Goal: Check status

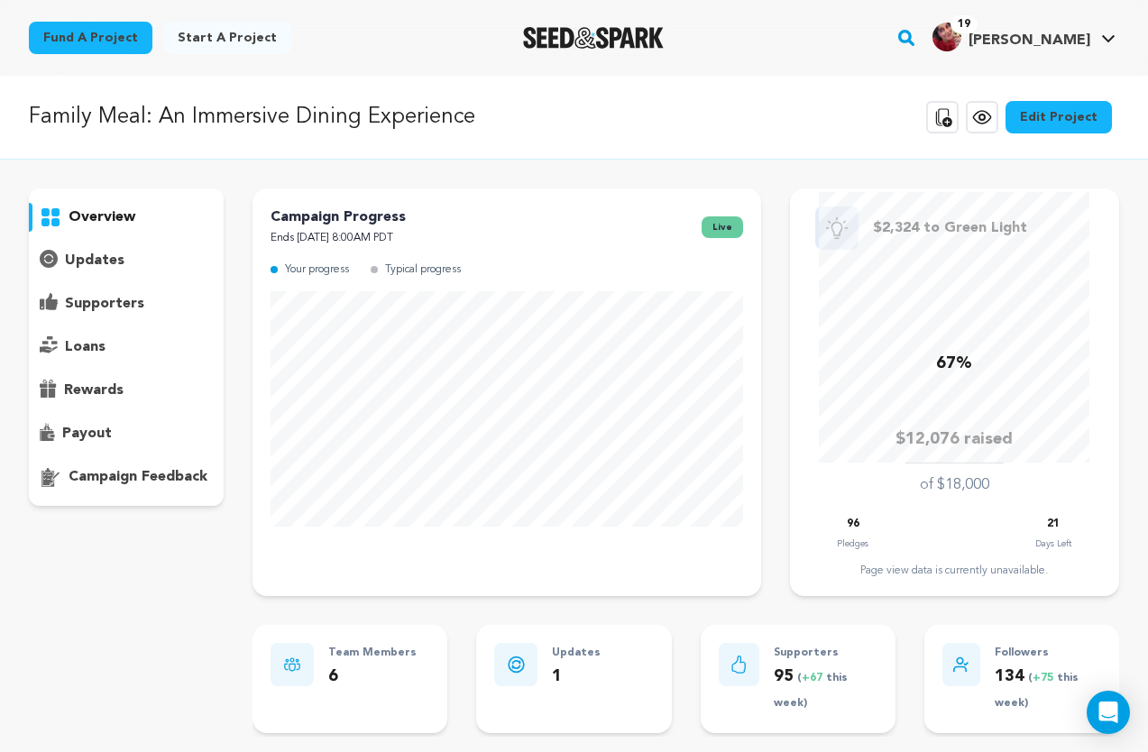
scroll to position [5, 0]
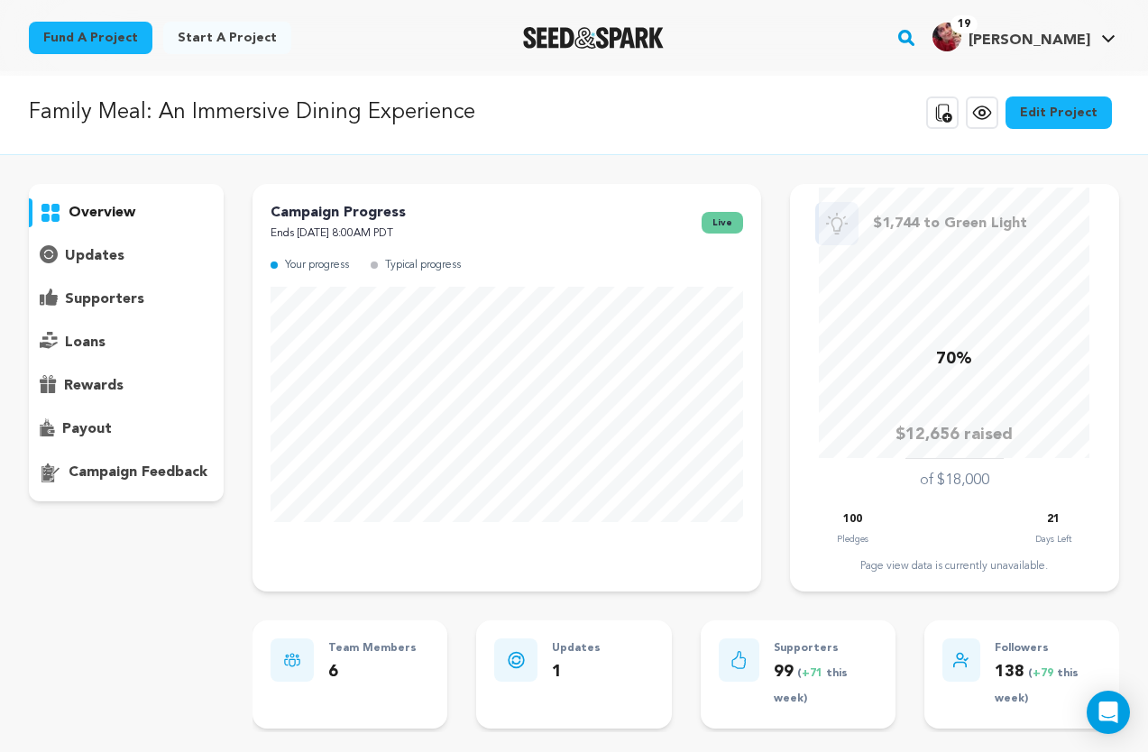
click at [94, 263] on p "updates" at bounding box center [95, 256] width 60 height 22
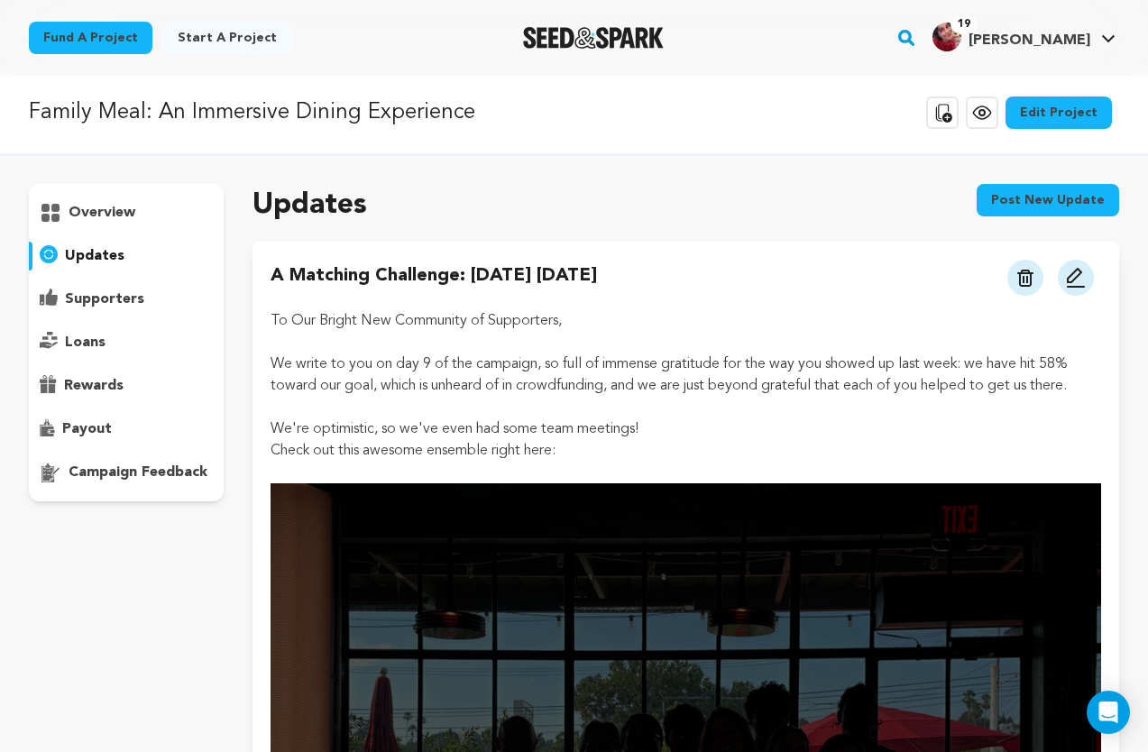
click at [107, 300] on p "supporters" at bounding box center [104, 300] width 79 height 22
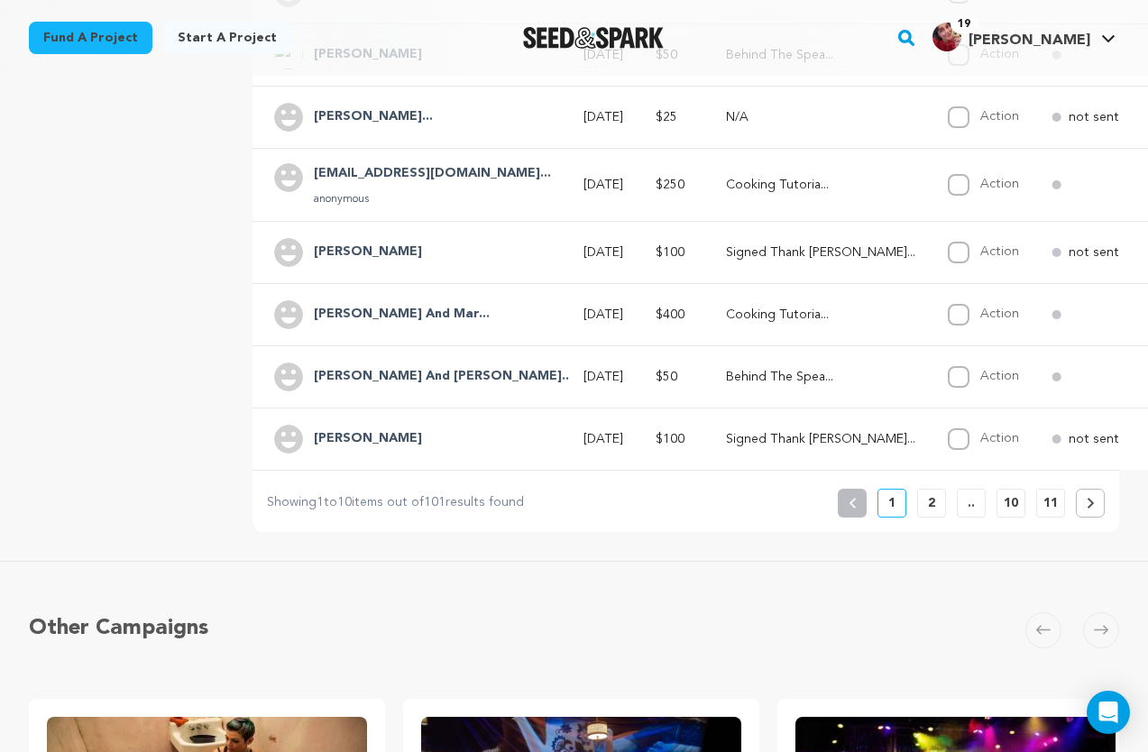
scroll to position [626, 0]
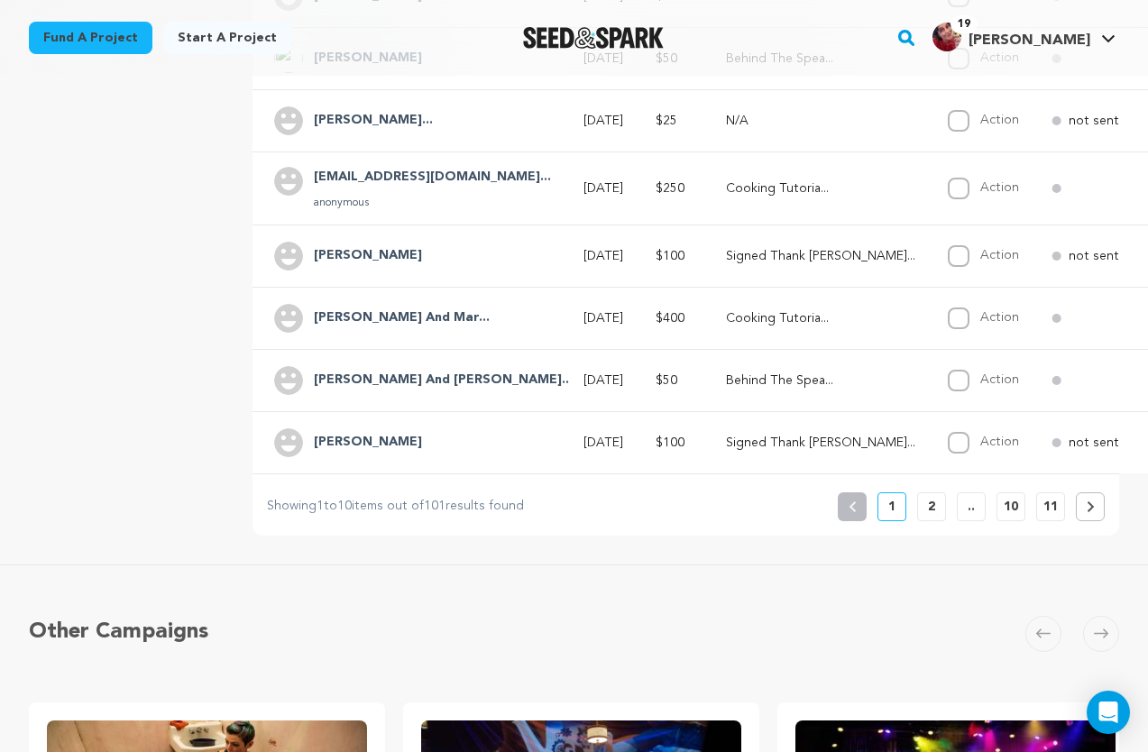
click at [924, 521] on button "2" at bounding box center [931, 506] width 29 height 29
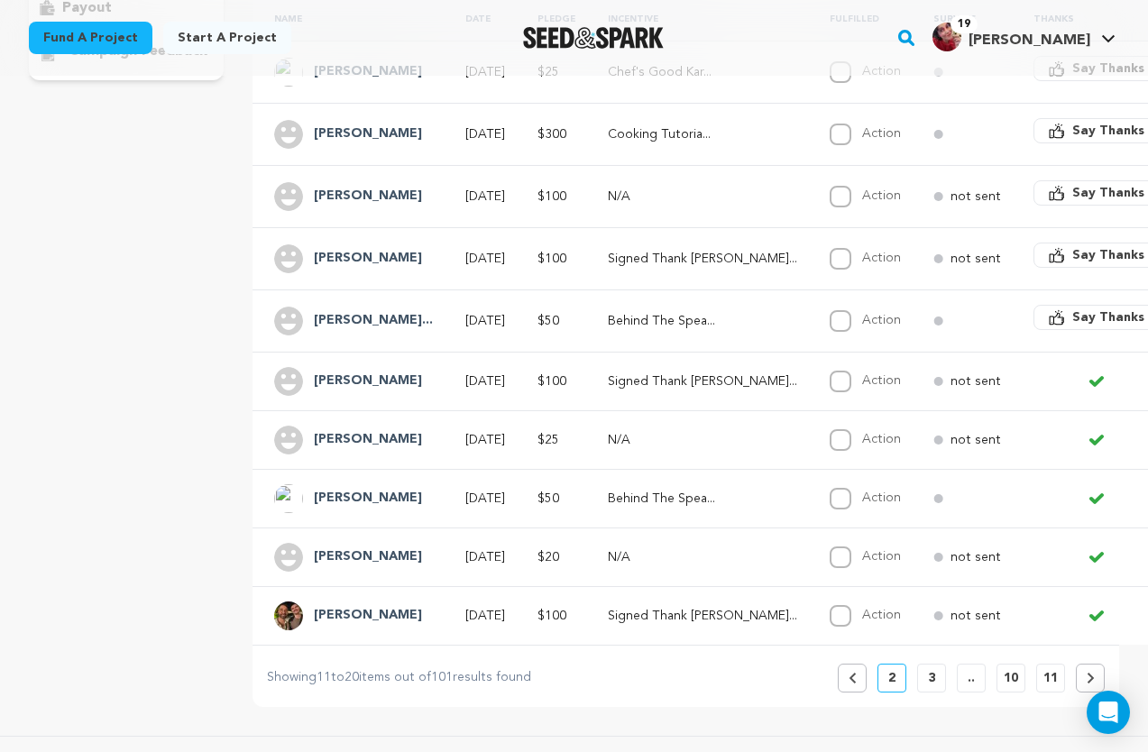
scroll to position [447, 0]
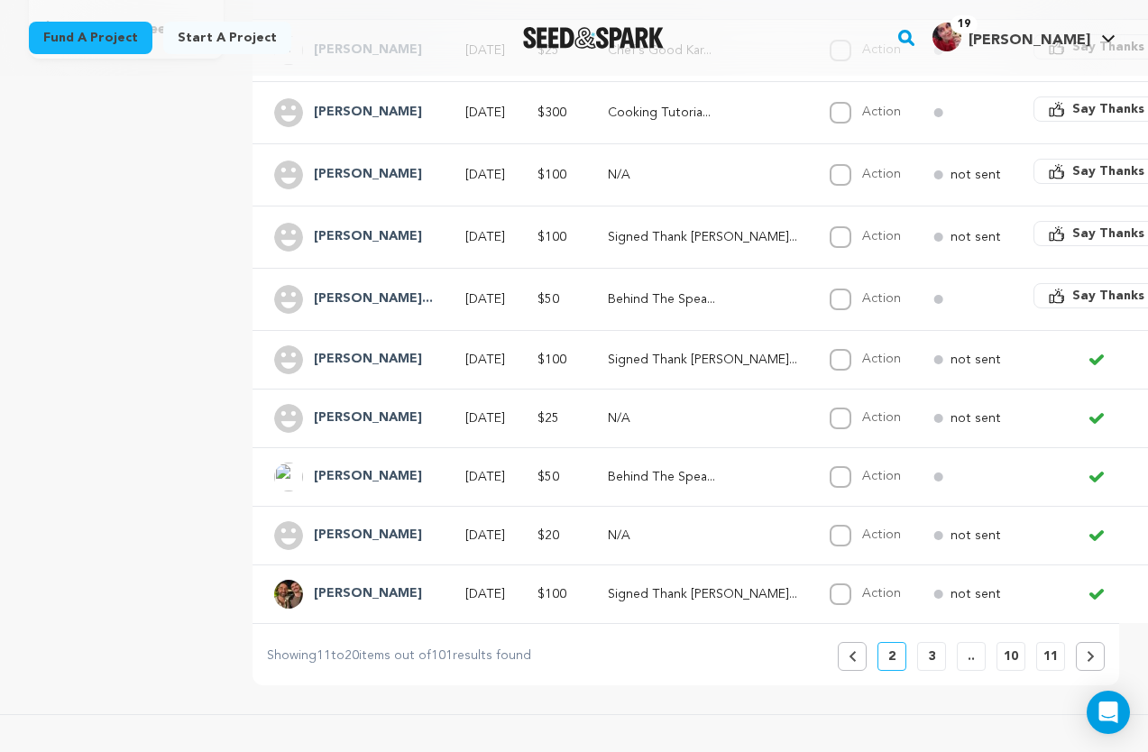
click at [853, 662] on icon at bounding box center [853, 656] width 8 height 11
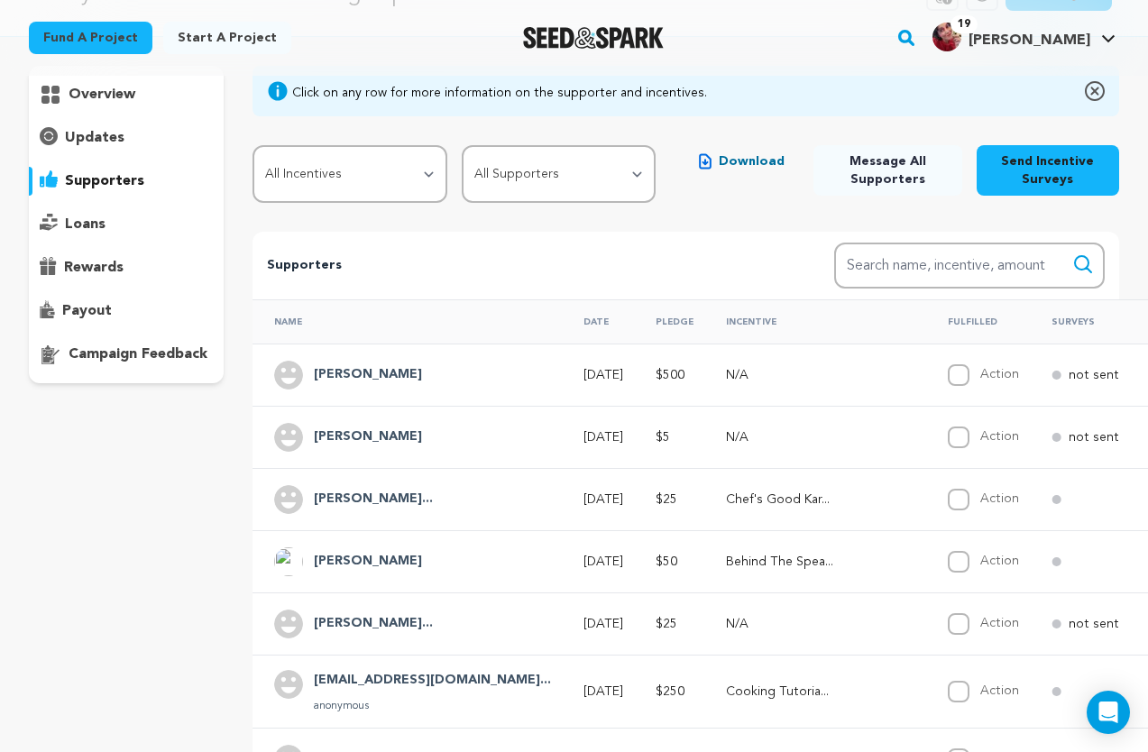
scroll to position [0, 0]
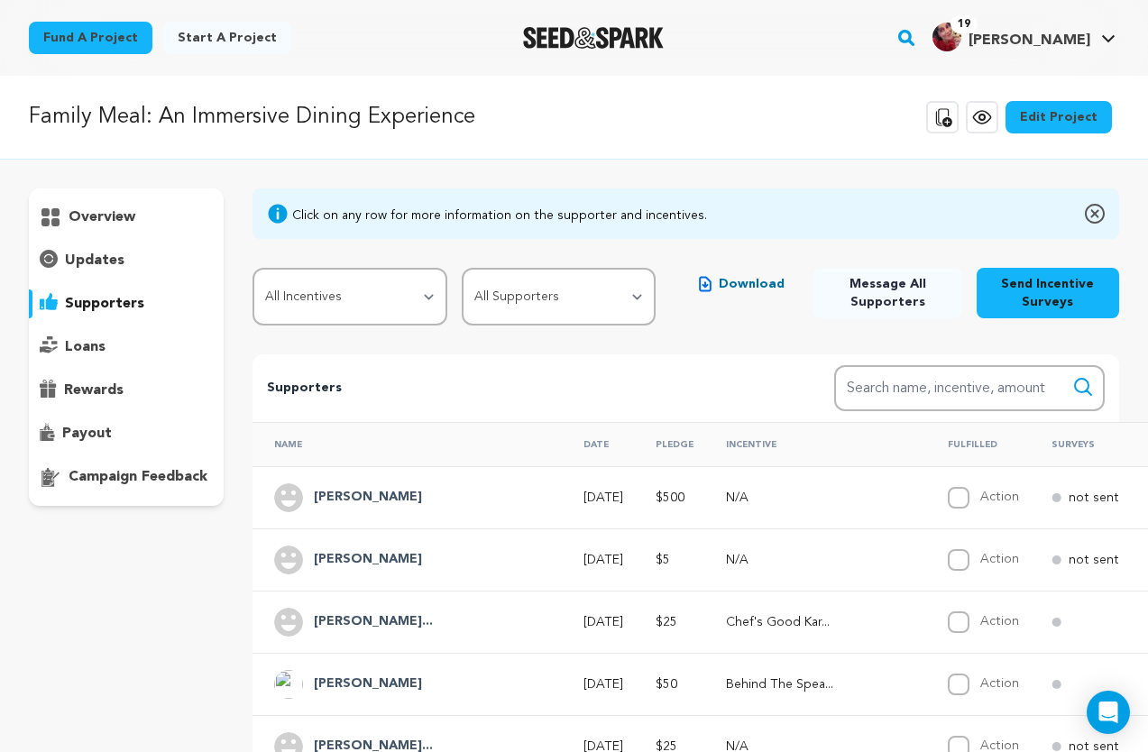
click at [83, 220] on p "overview" at bounding box center [102, 218] width 67 height 22
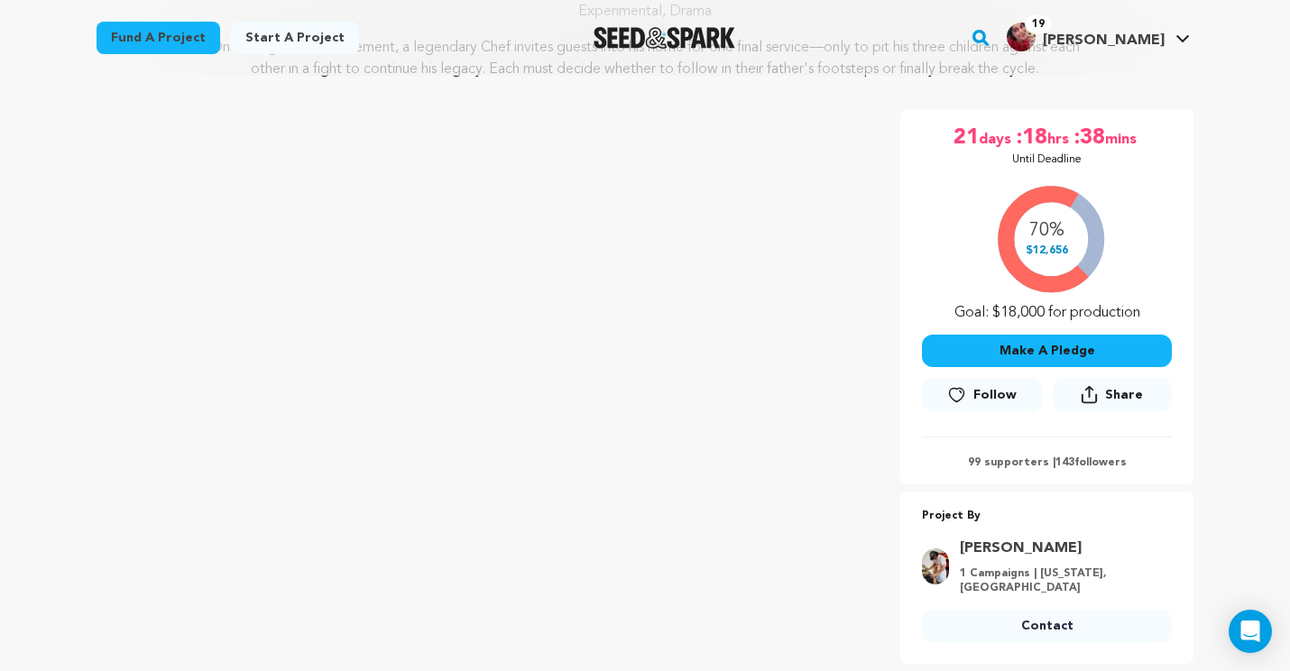
scroll to position [226, 0]
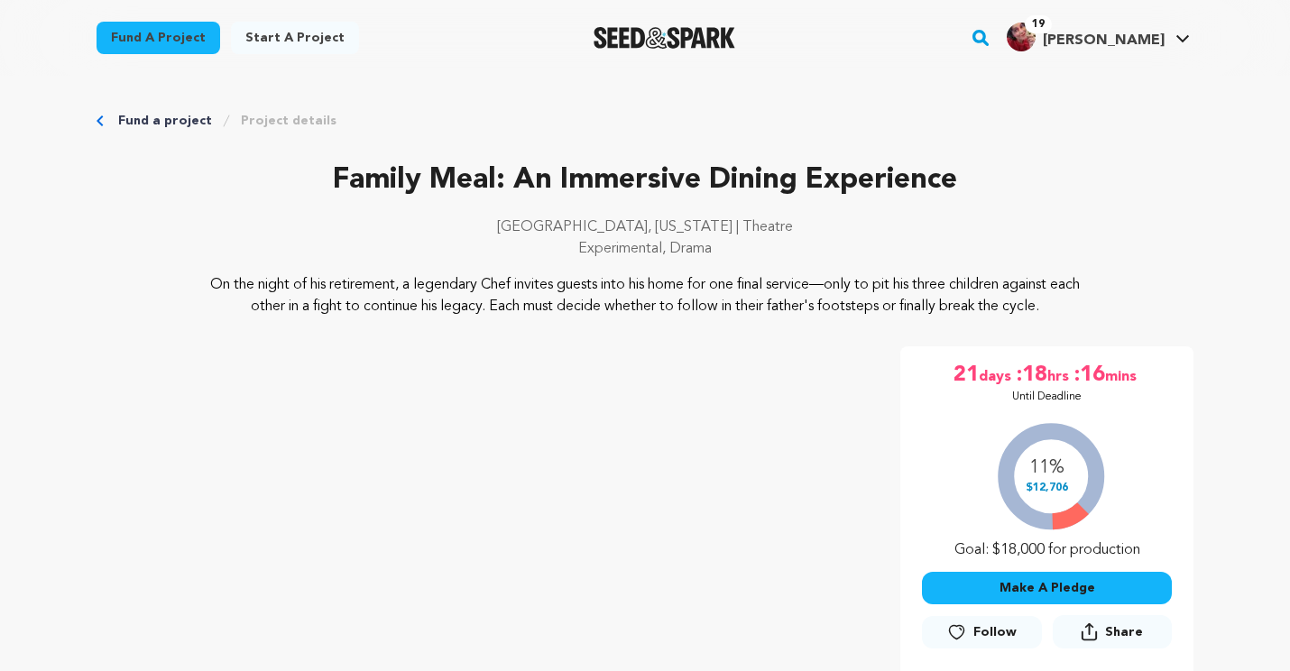
scroll to position [224, 0]
